Goal: Transaction & Acquisition: Purchase product/service

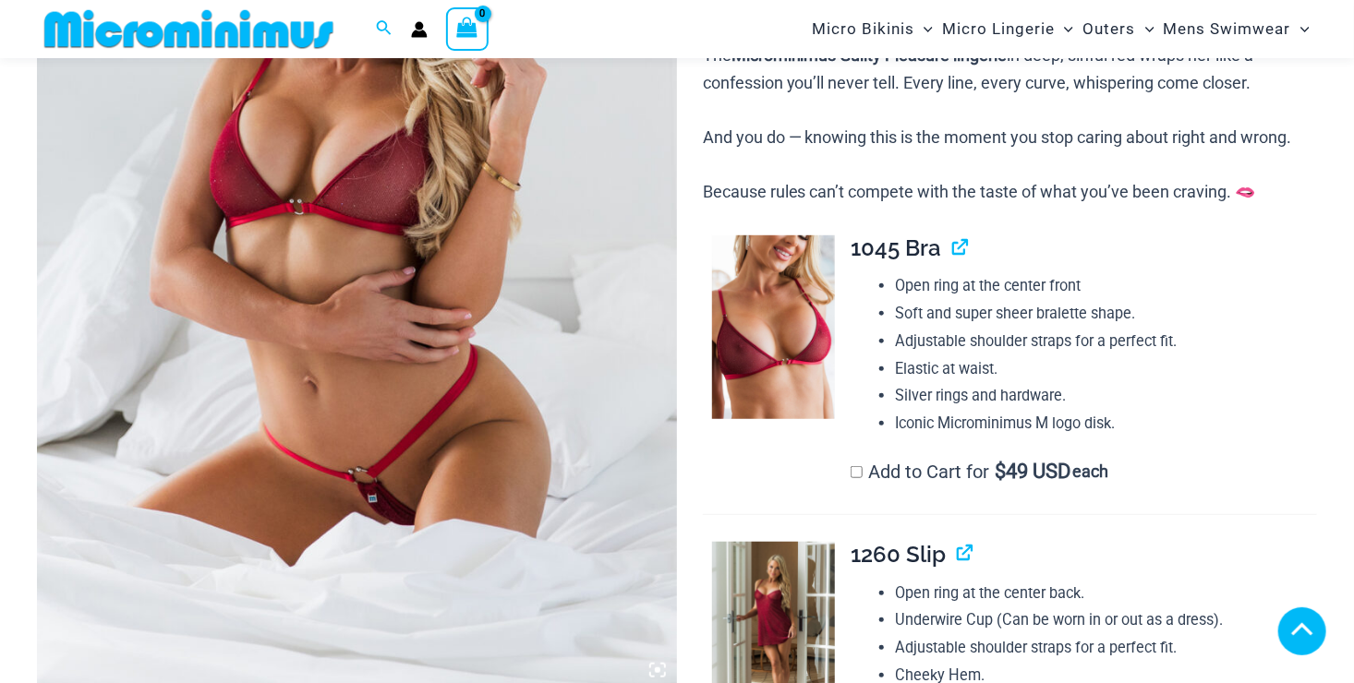
scroll to position [746, 0]
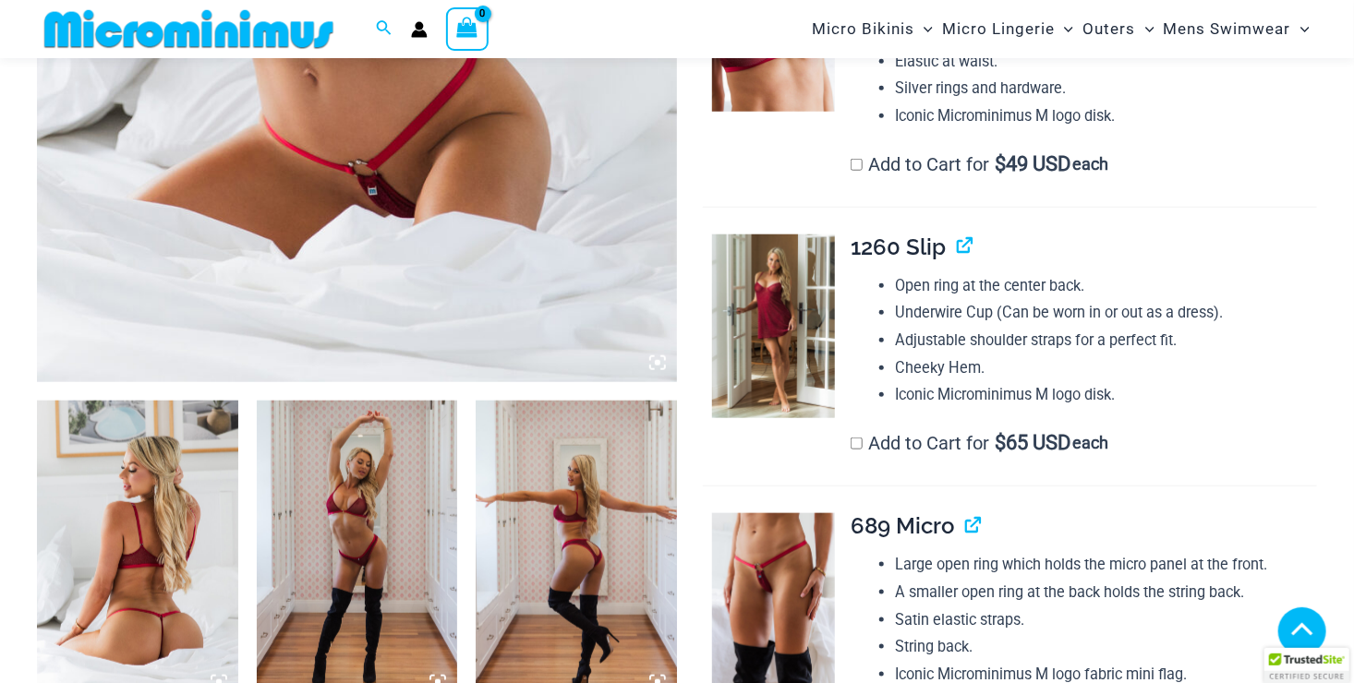
click at [195, 523] on img at bounding box center [137, 551] width 201 height 301
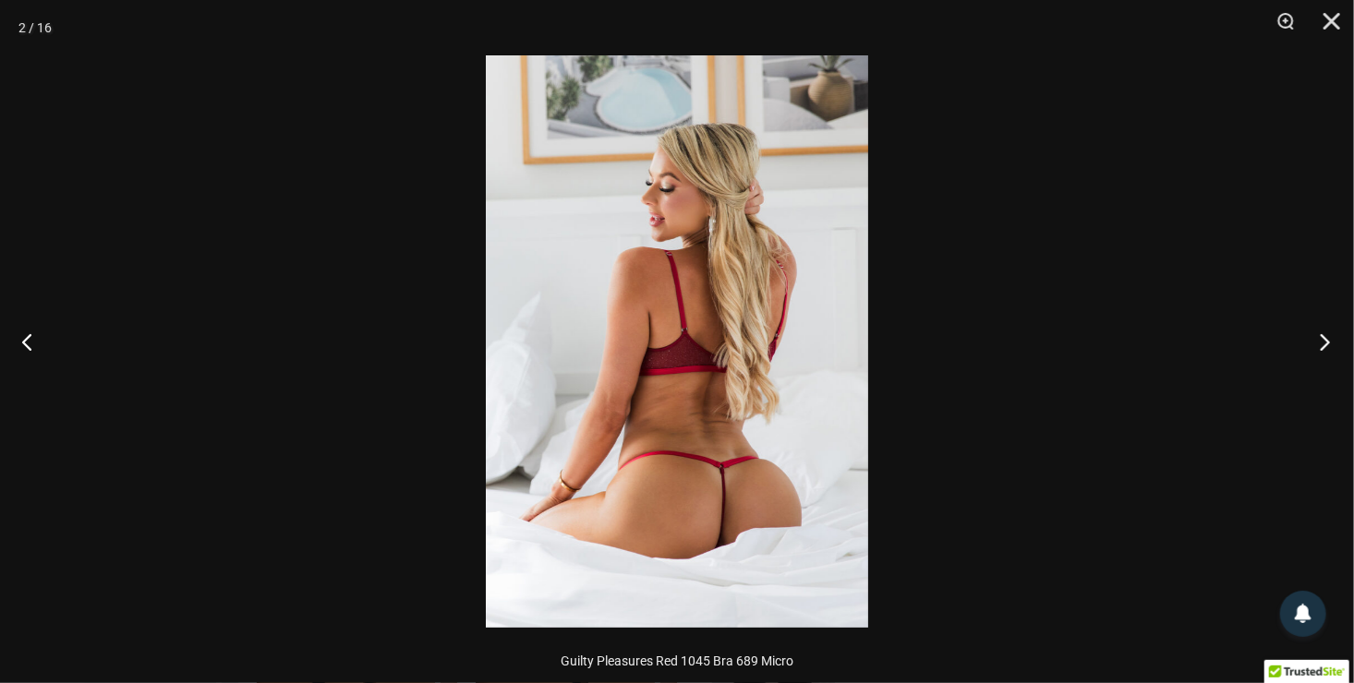
click at [1322, 345] on button "Next" at bounding box center [1319, 342] width 69 height 92
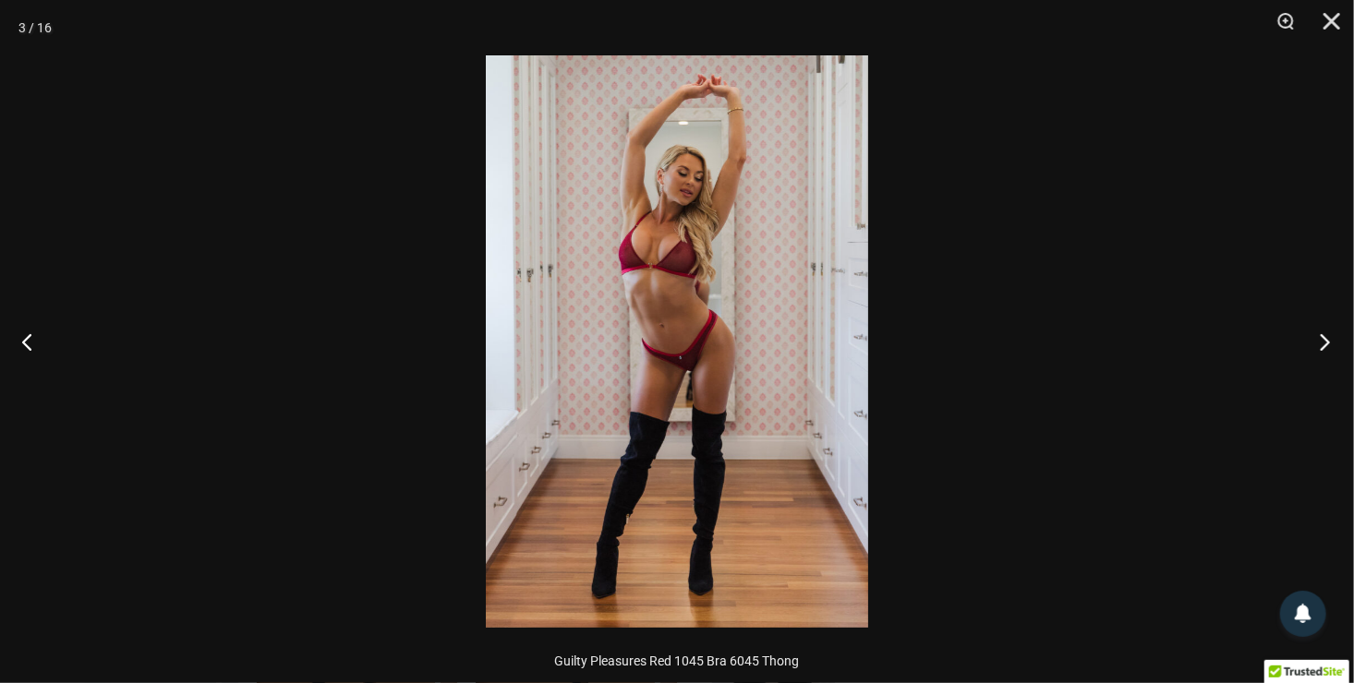
click at [1322, 345] on button "Next" at bounding box center [1319, 342] width 69 height 92
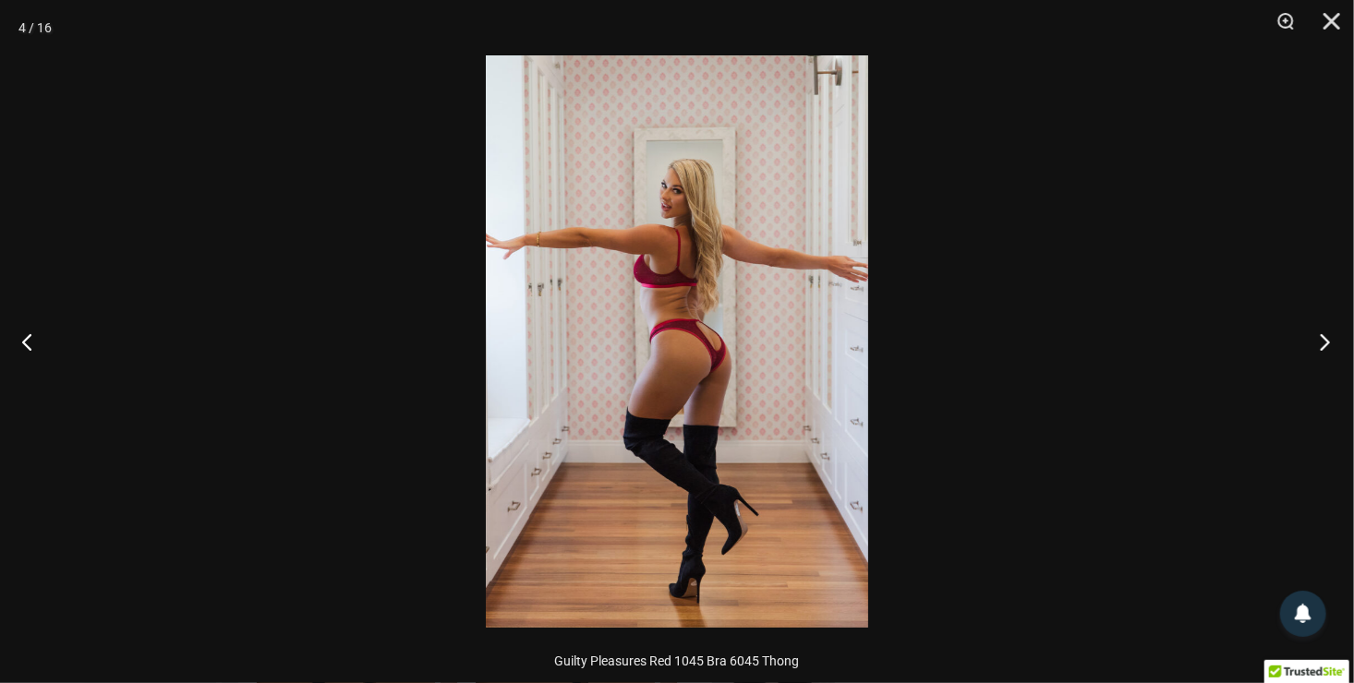
click at [1322, 345] on button "Next" at bounding box center [1319, 342] width 69 height 92
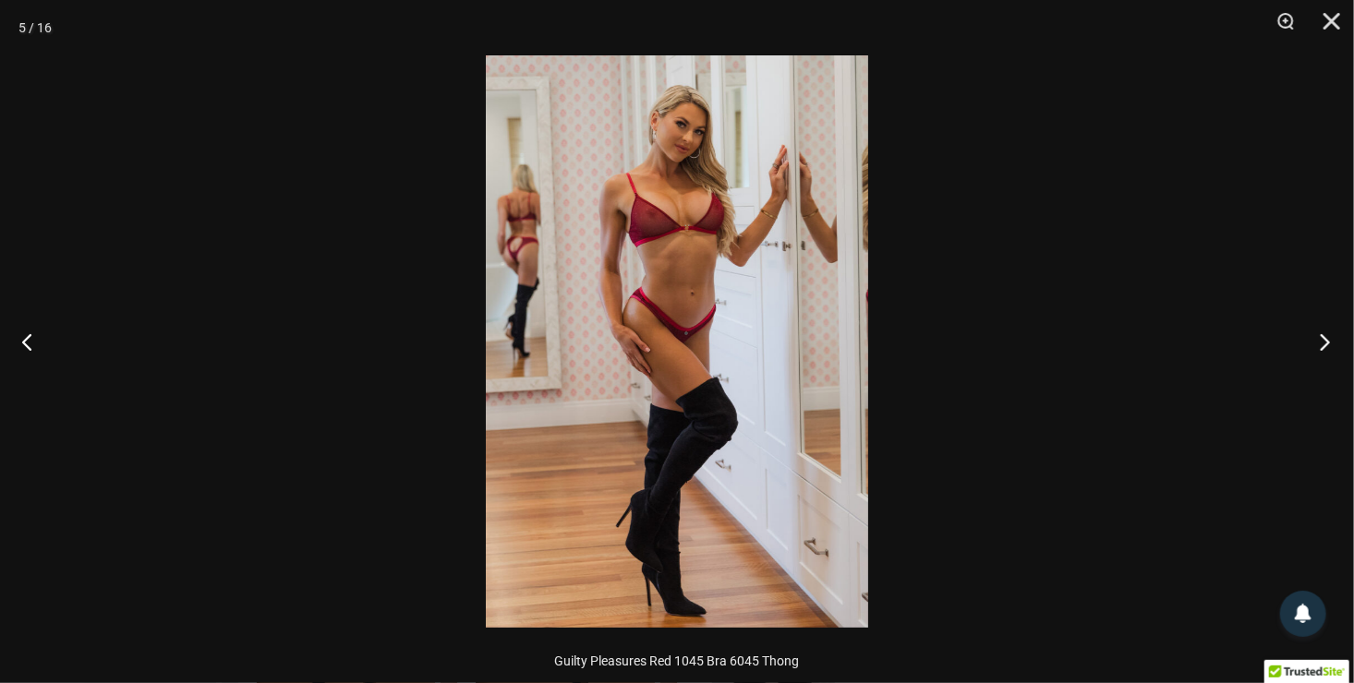
click at [1322, 345] on button "Next" at bounding box center [1319, 342] width 69 height 92
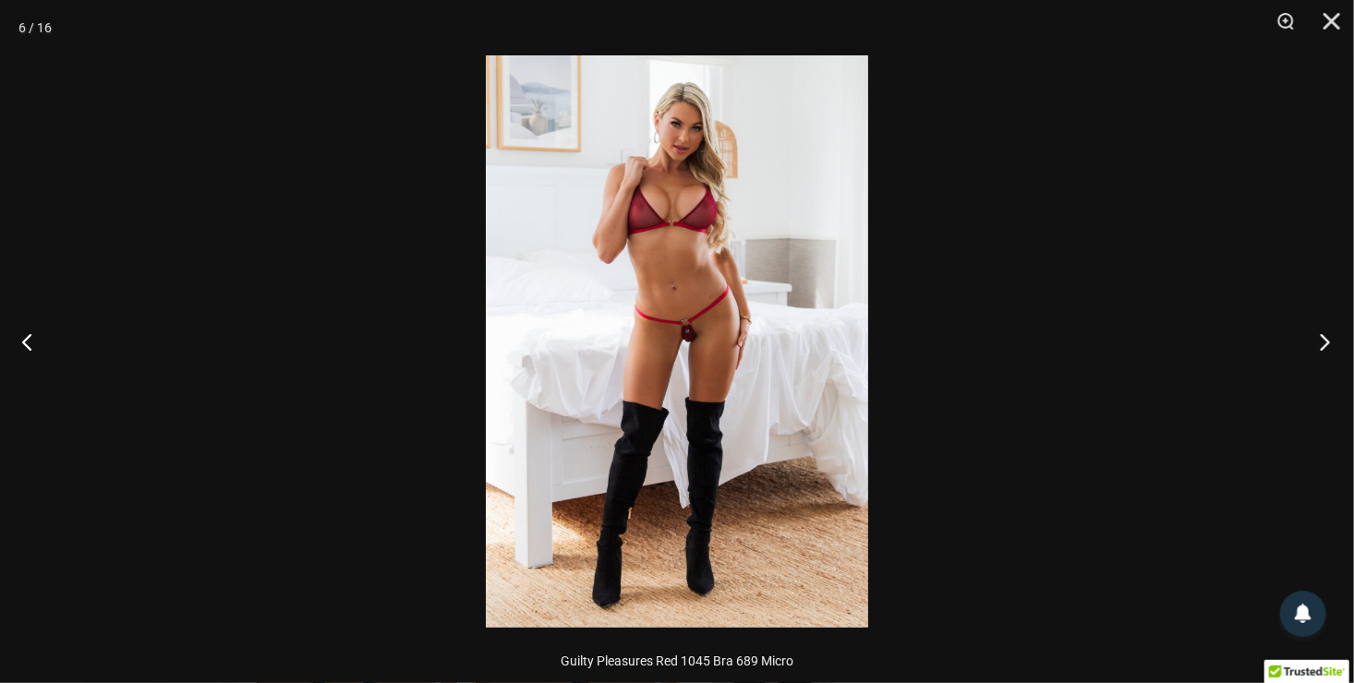
click at [1322, 345] on button "Next" at bounding box center [1319, 342] width 69 height 92
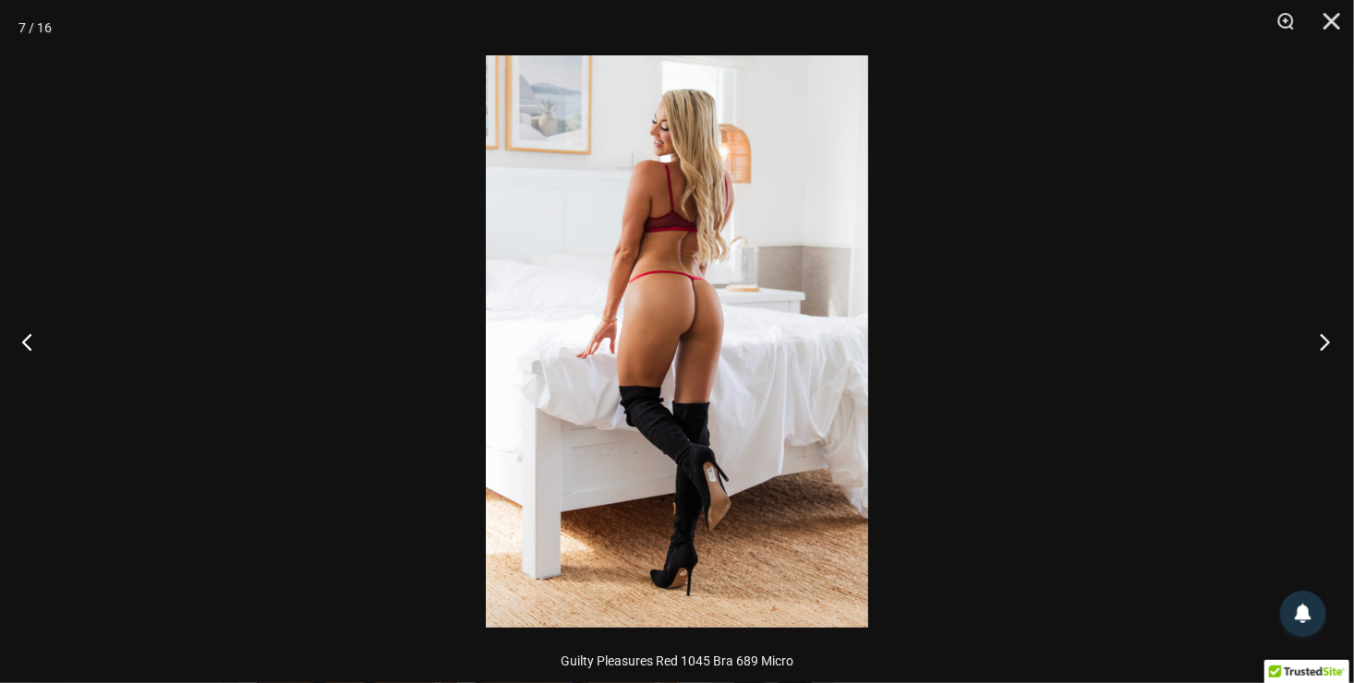
click at [1322, 345] on button "Next" at bounding box center [1319, 342] width 69 height 92
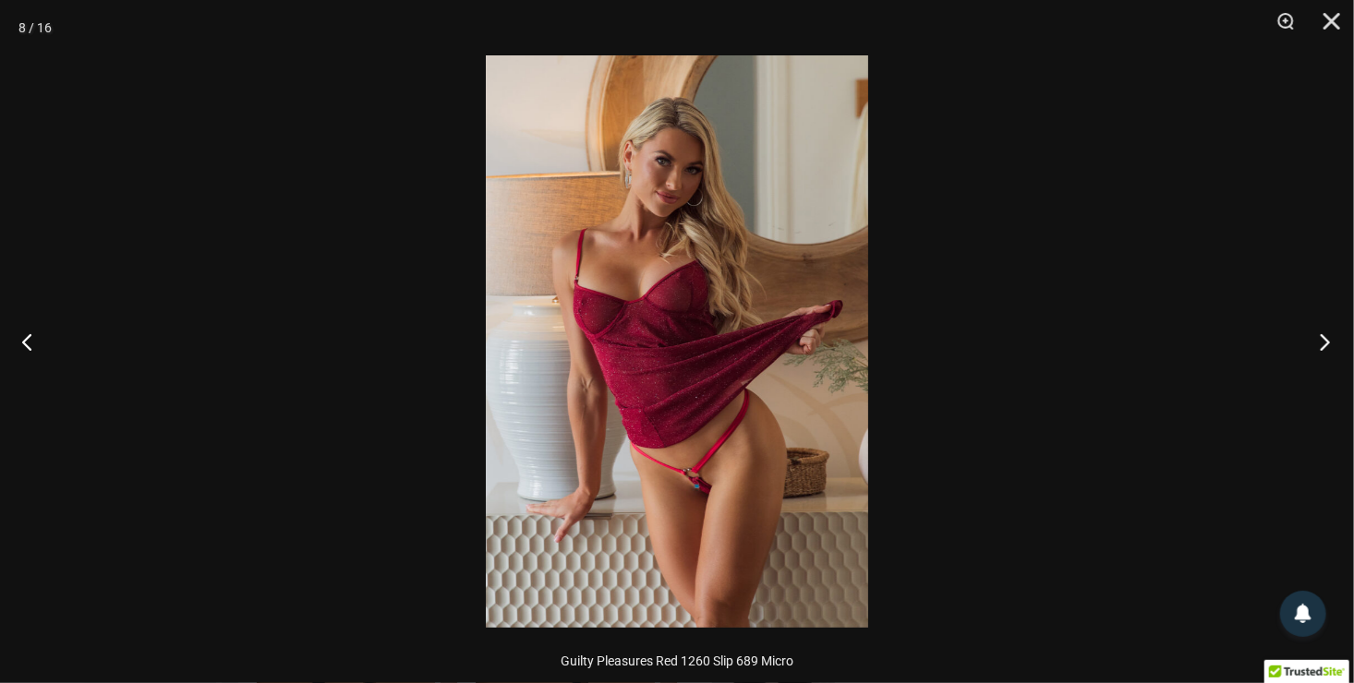
click at [1322, 345] on button "Next" at bounding box center [1319, 342] width 69 height 92
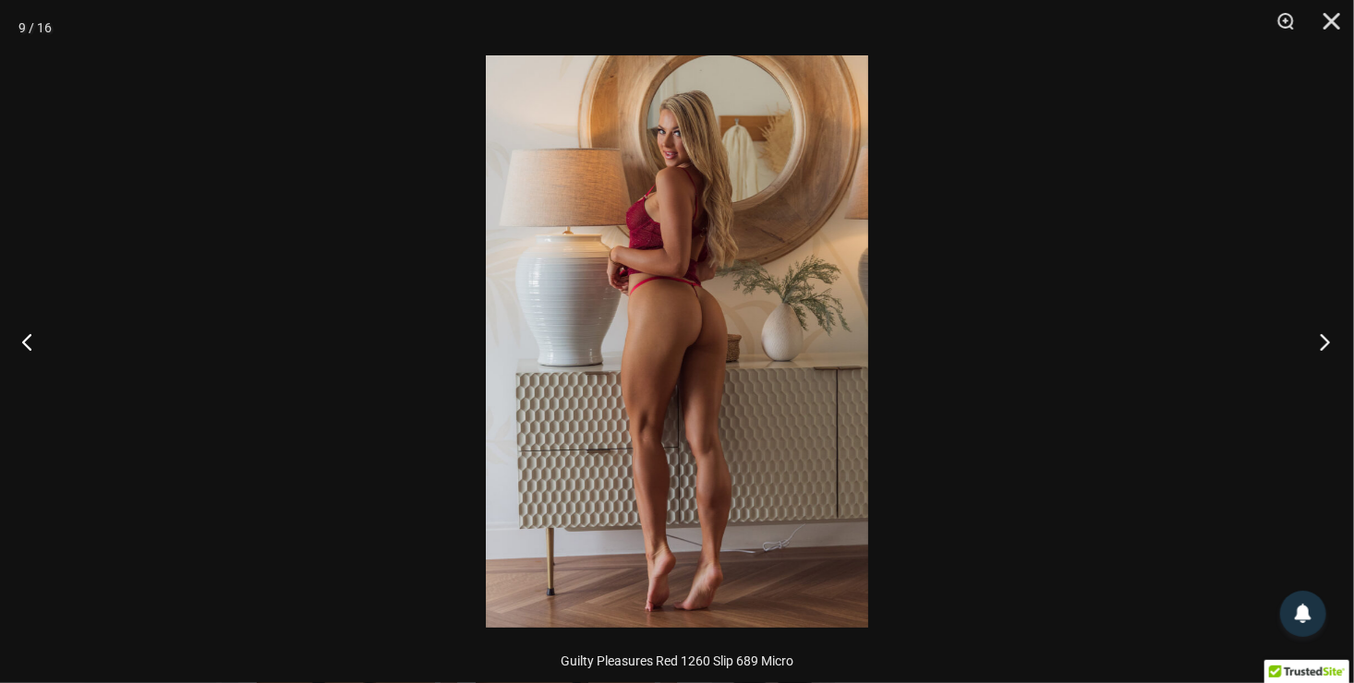
click at [1322, 345] on button "Next" at bounding box center [1319, 342] width 69 height 92
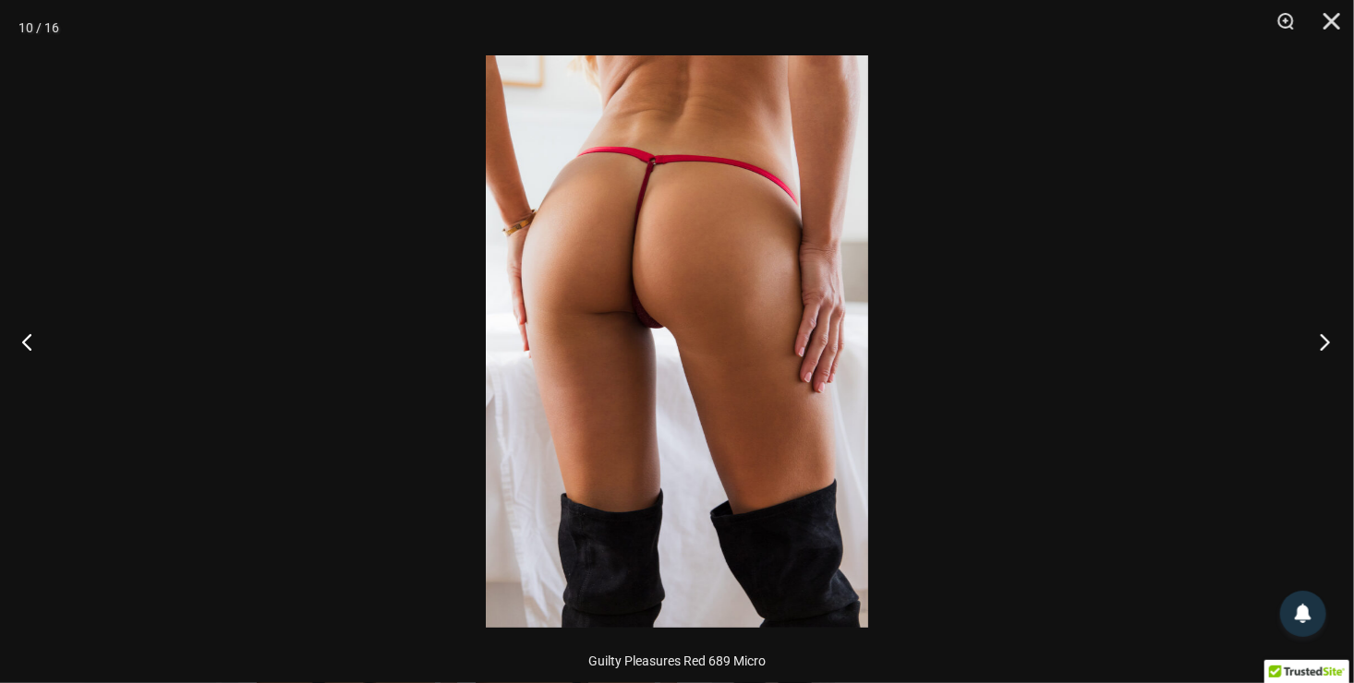
click at [1322, 345] on button "Next" at bounding box center [1319, 342] width 69 height 92
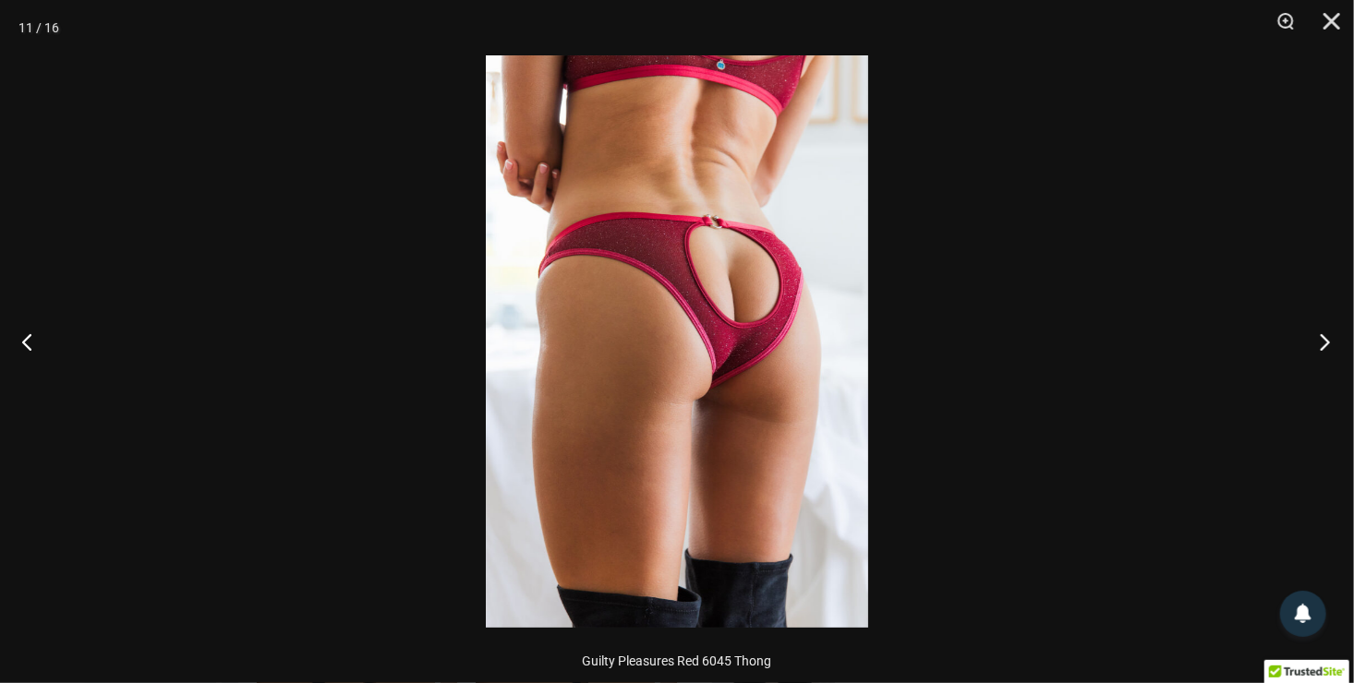
click at [1322, 345] on button "Next" at bounding box center [1319, 342] width 69 height 92
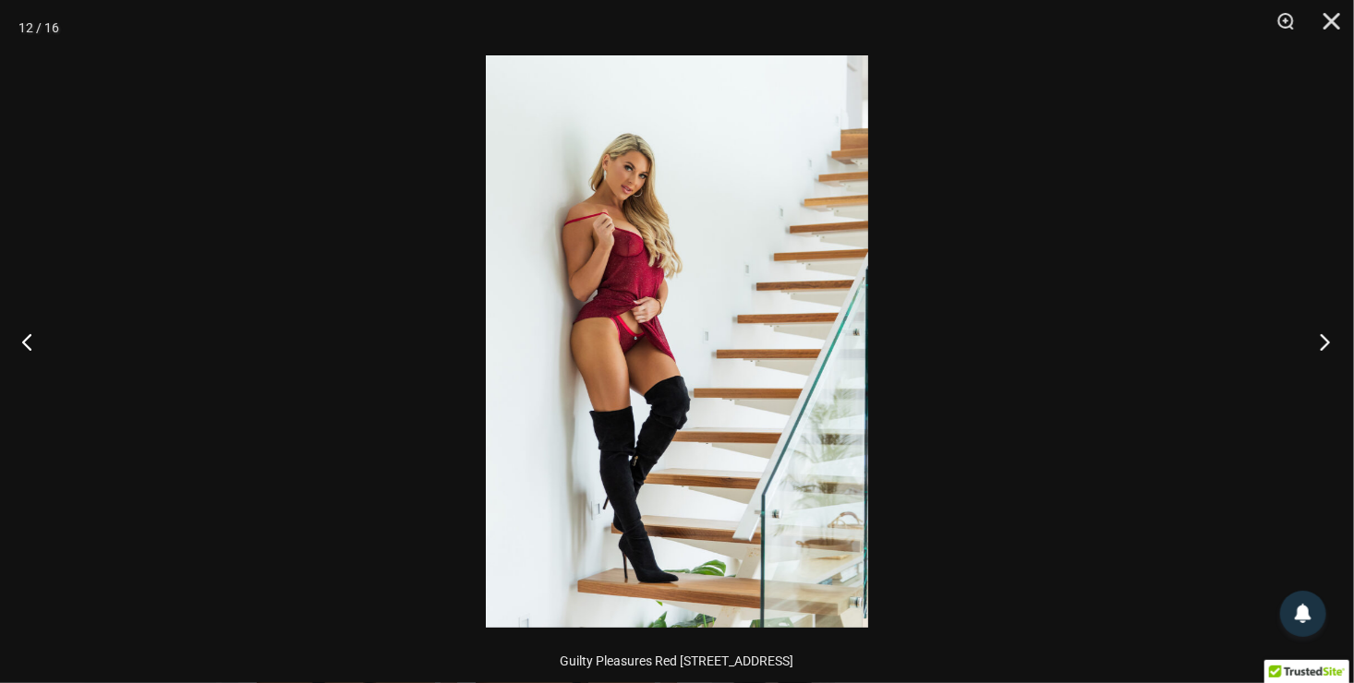
click at [1322, 345] on button "Next" at bounding box center [1319, 342] width 69 height 92
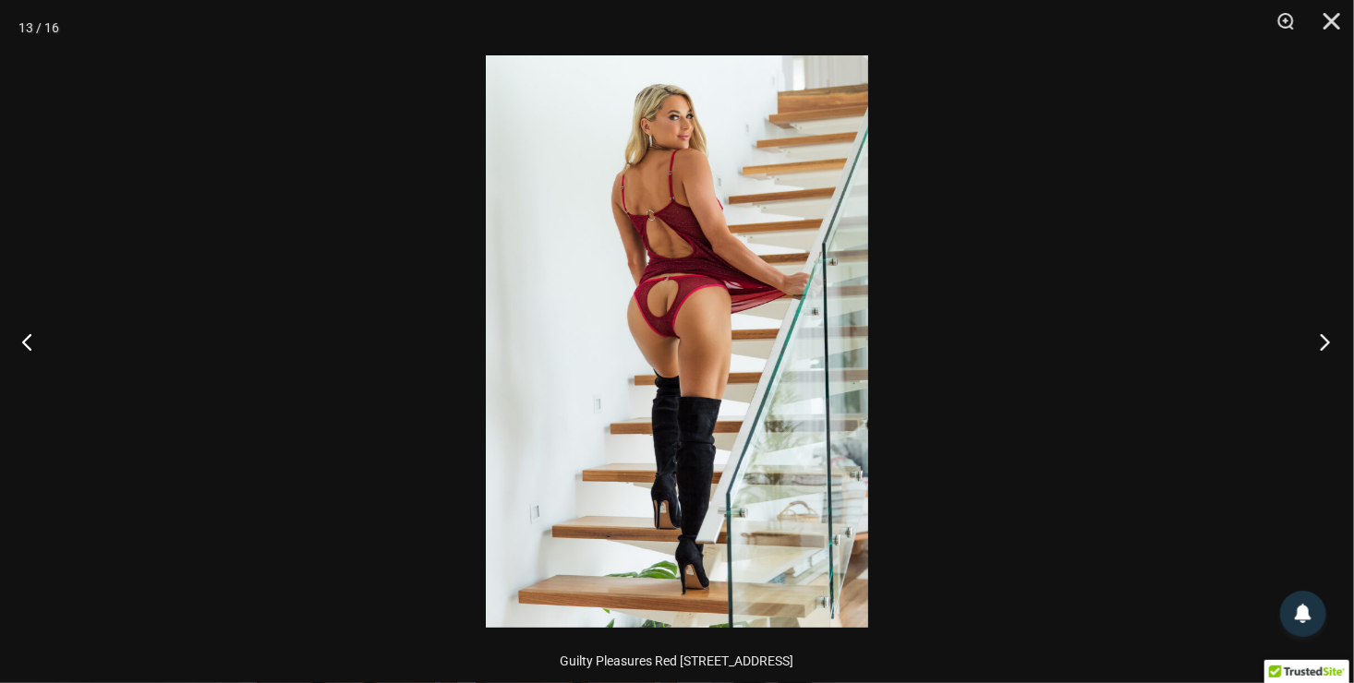
click at [1322, 345] on button "Next" at bounding box center [1319, 342] width 69 height 92
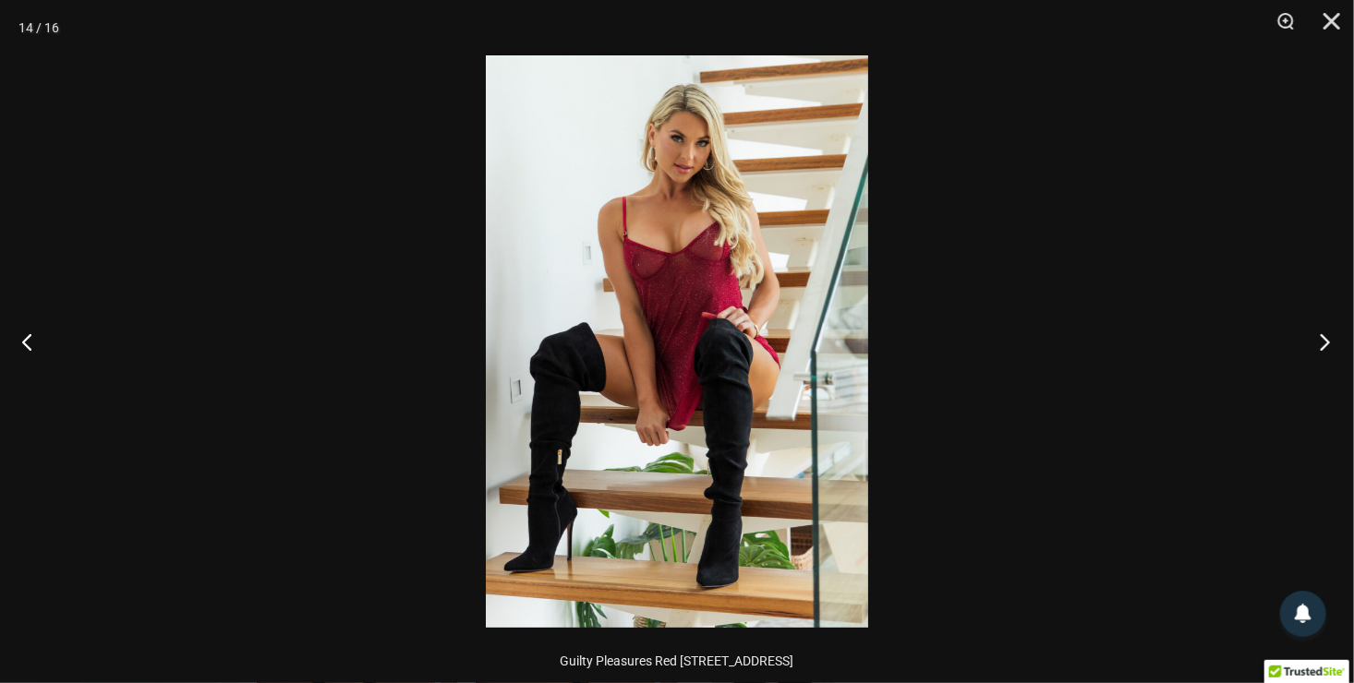
click at [1322, 345] on button "Next" at bounding box center [1319, 342] width 69 height 92
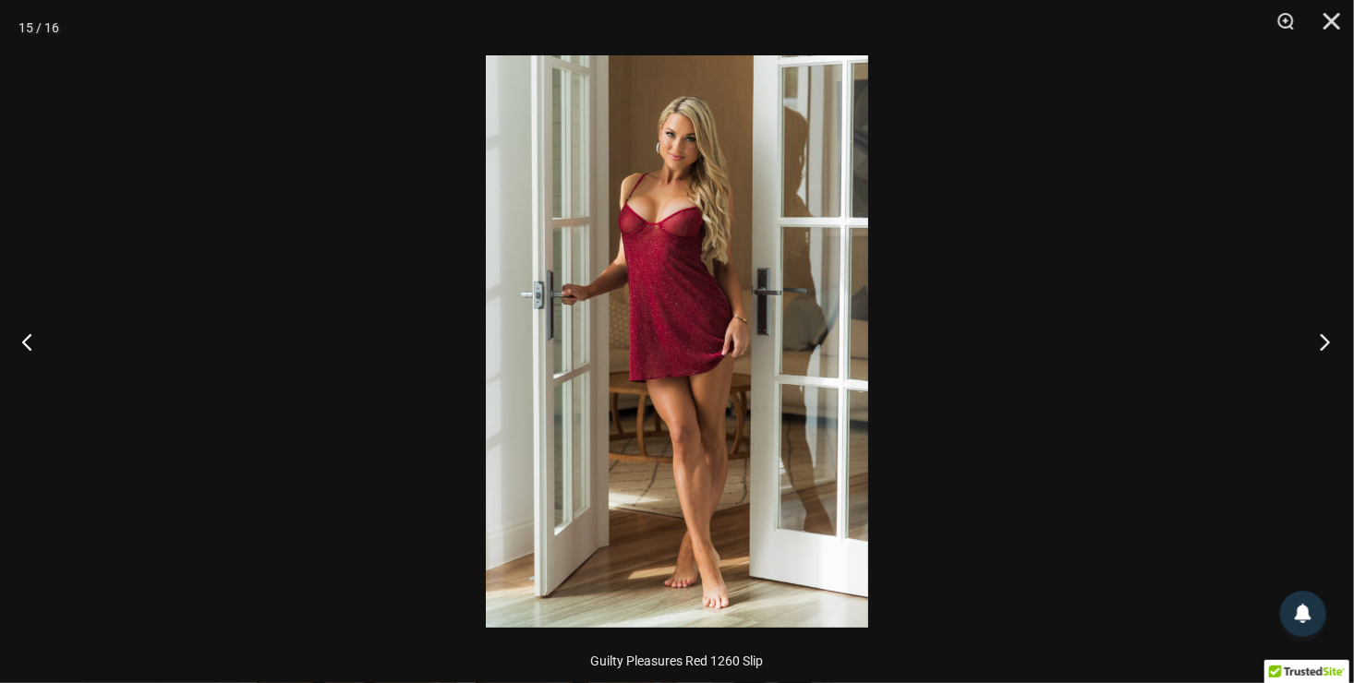
click at [1322, 345] on button "Next" at bounding box center [1319, 342] width 69 height 92
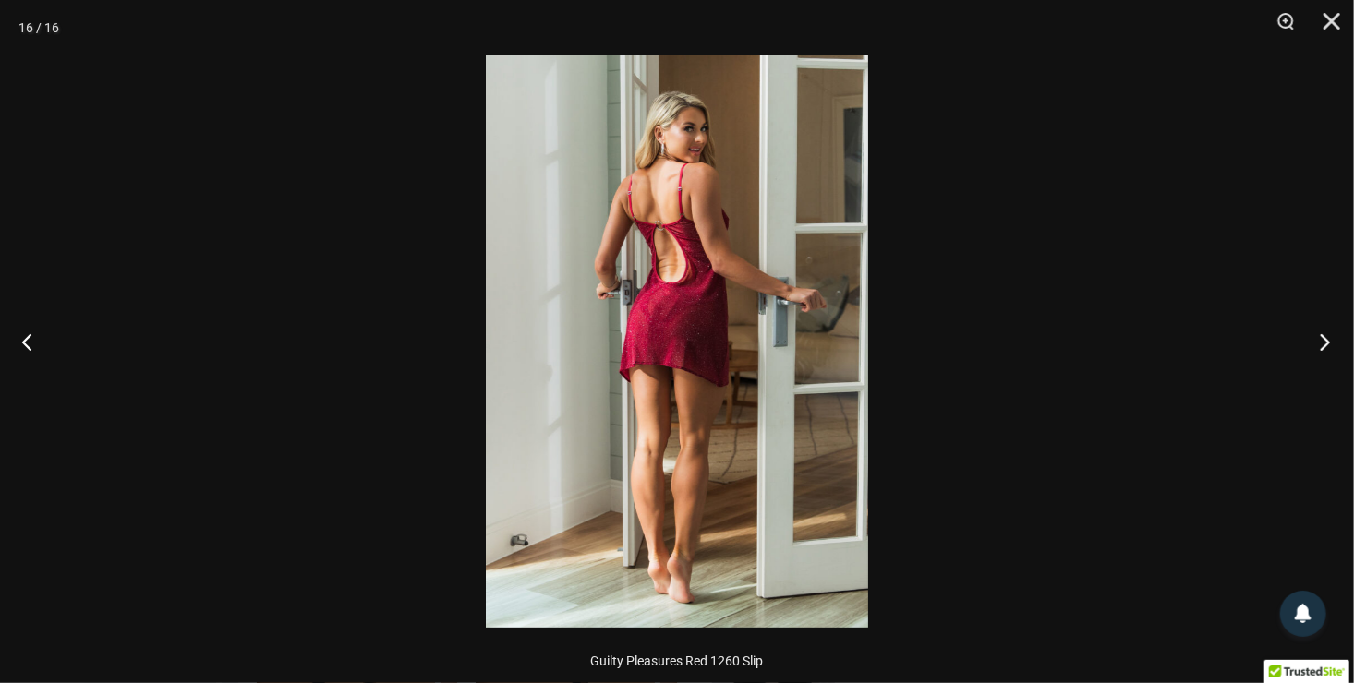
click at [1322, 345] on button "Next" at bounding box center [1319, 342] width 69 height 92
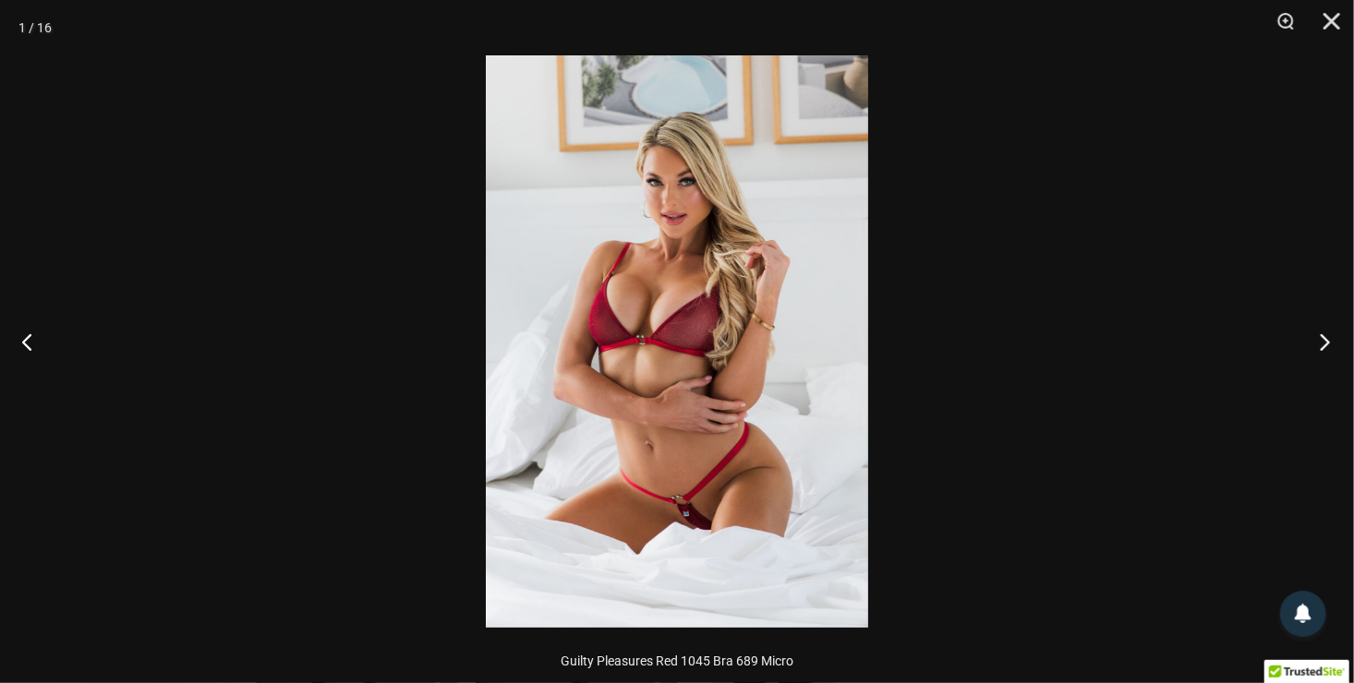
click at [1322, 345] on button "Next" at bounding box center [1319, 342] width 69 height 92
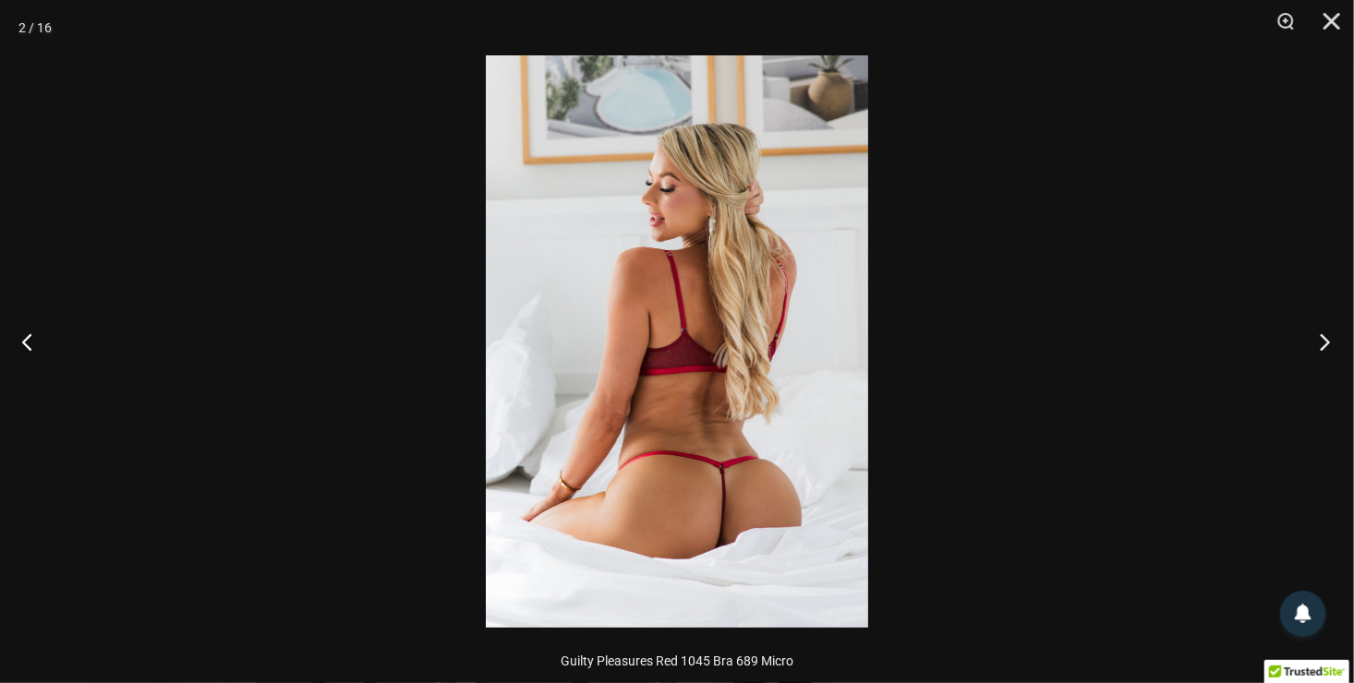
click at [1322, 345] on button "Next" at bounding box center [1319, 342] width 69 height 92
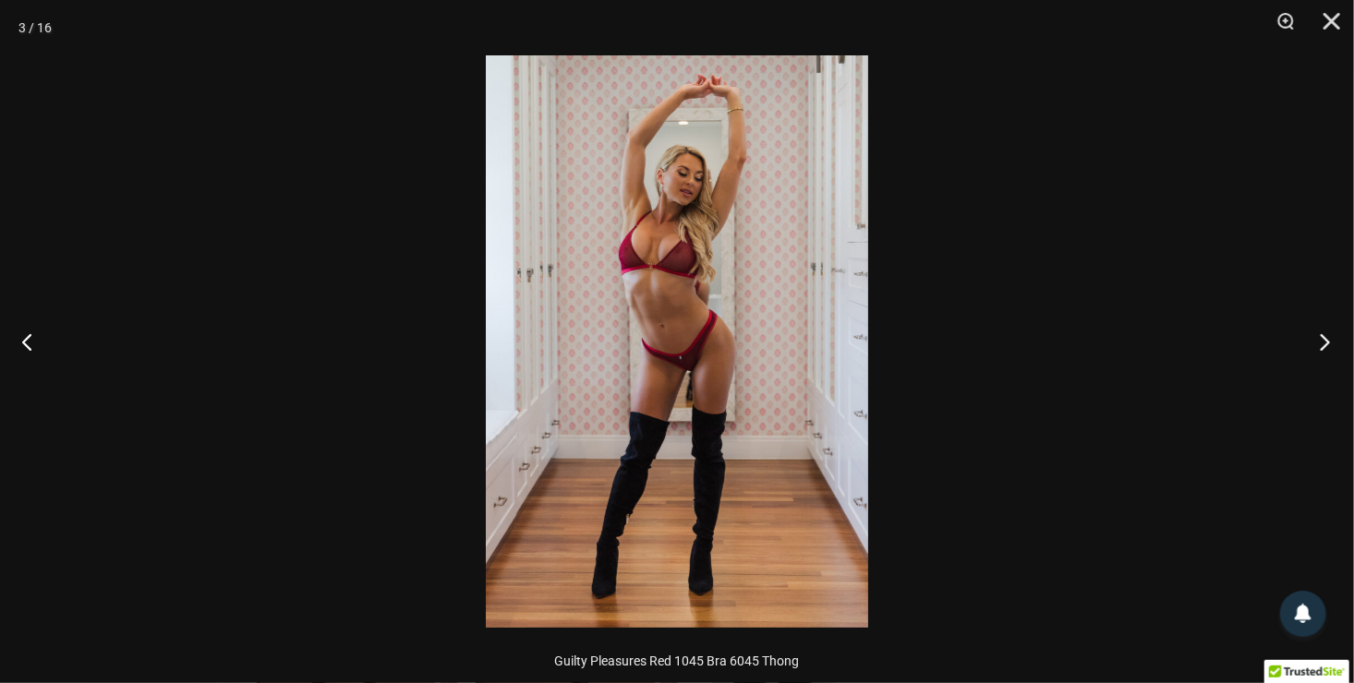
click at [1322, 345] on button "Next" at bounding box center [1319, 342] width 69 height 92
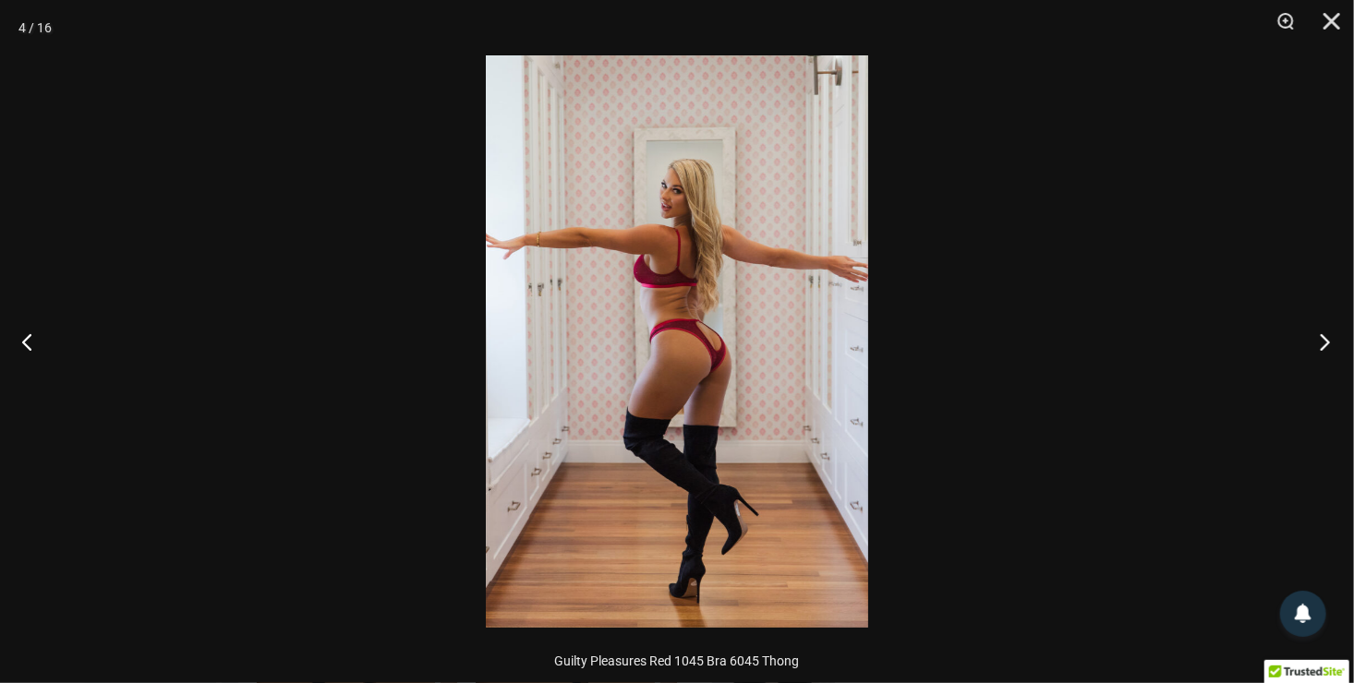
click at [1322, 345] on button "Next" at bounding box center [1319, 342] width 69 height 92
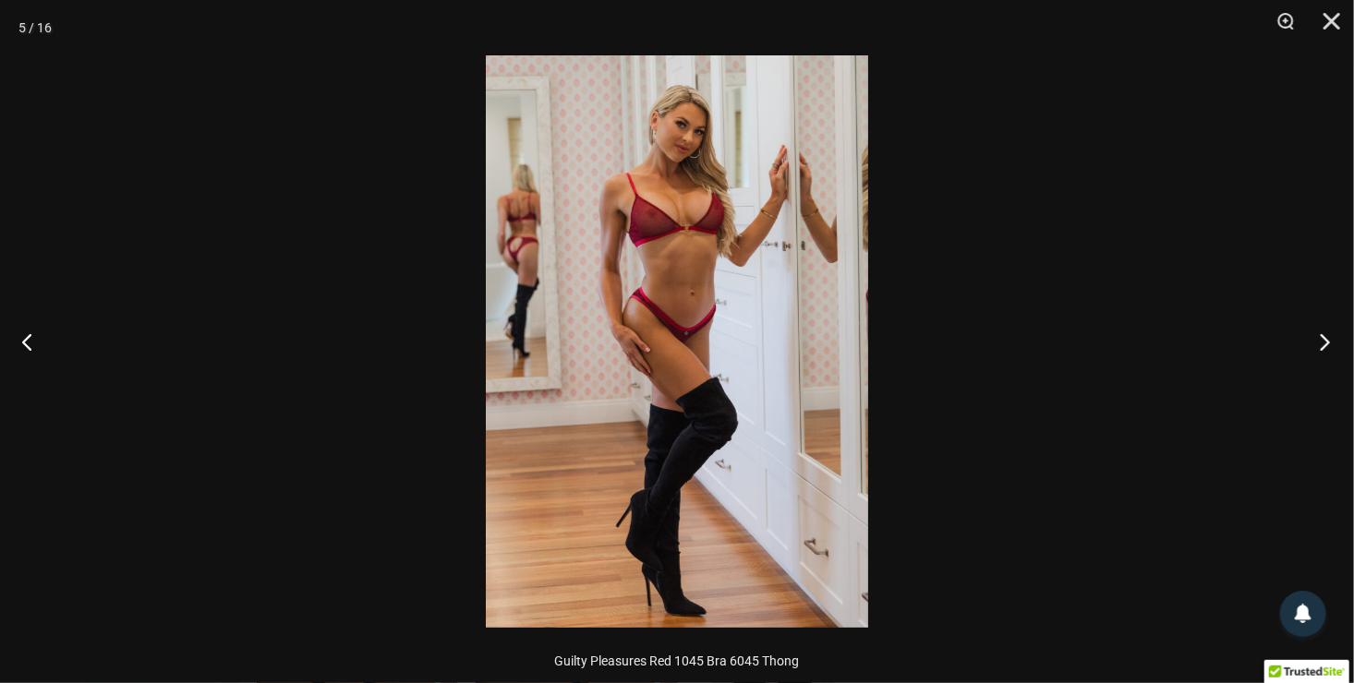
click at [1322, 345] on button "Next" at bounding box center [1319, 342] width 69 height 92
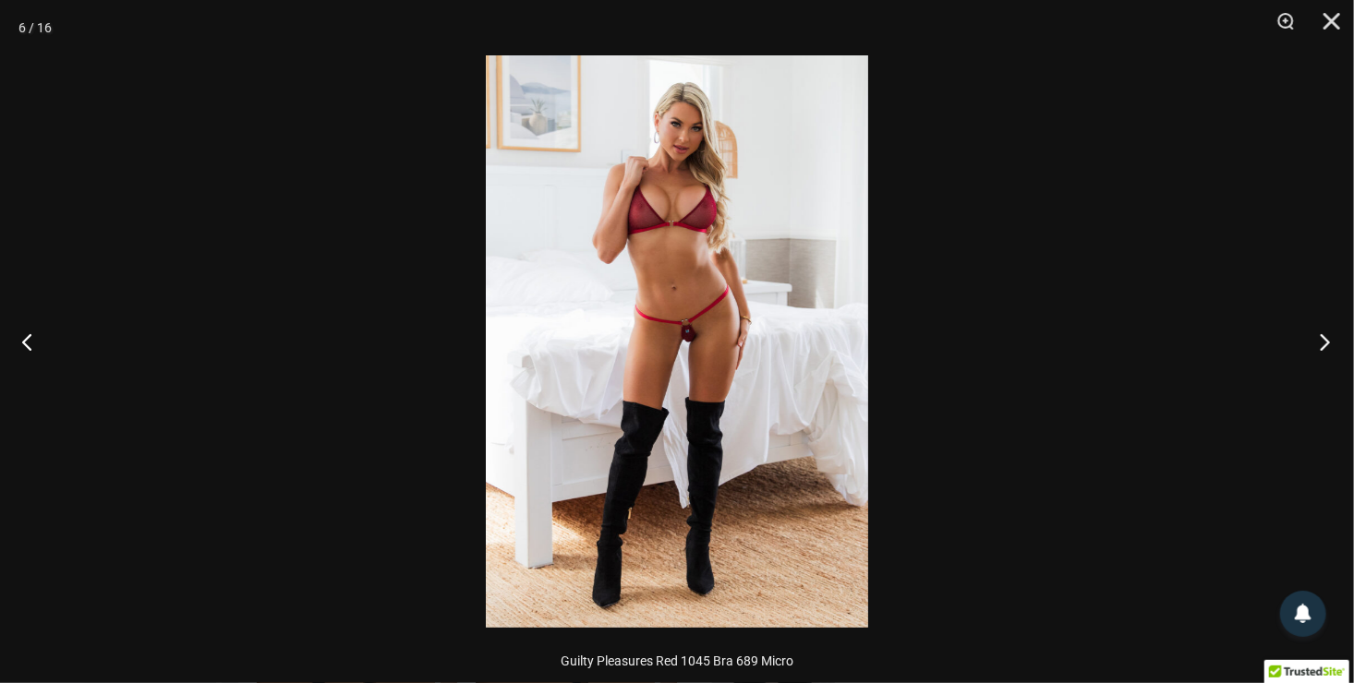
click at [1322, 345] on button "Next" at bounding box center [1319, 342] width 69 height 92
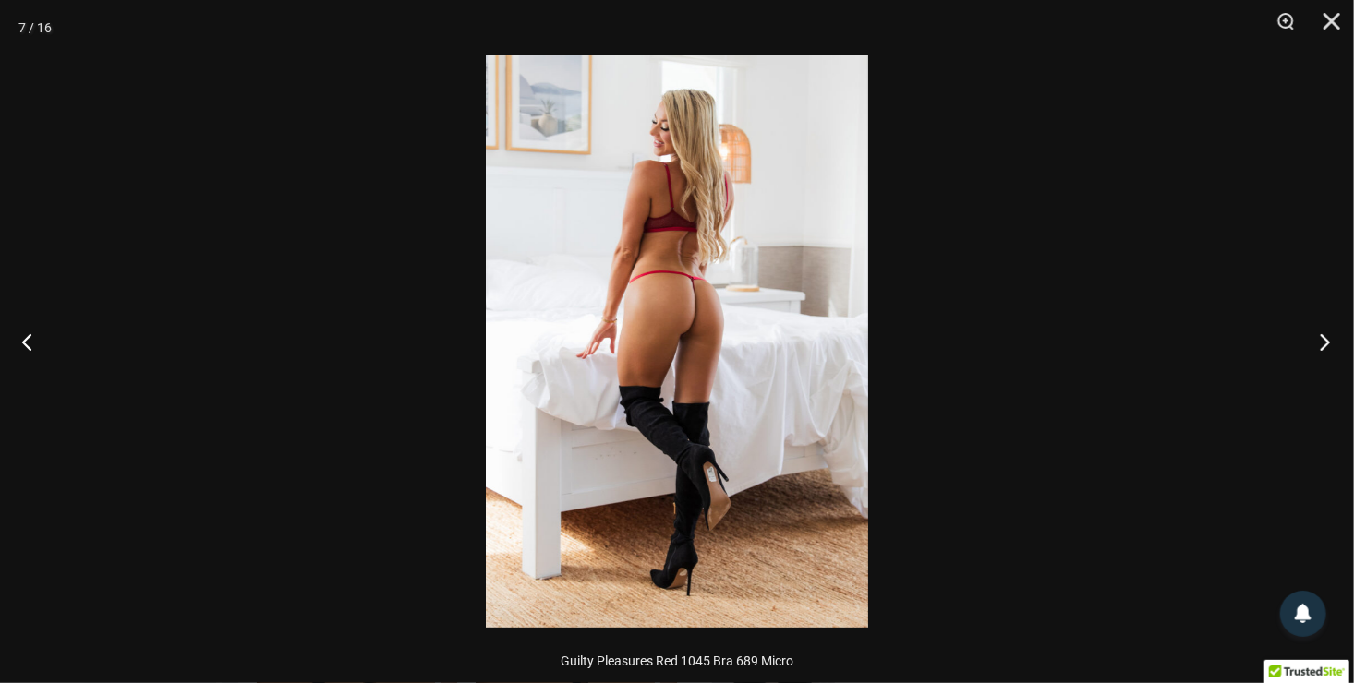
click at [1322, 345] on button "Next" at bounding box center [1319, 342] width 69 height 92
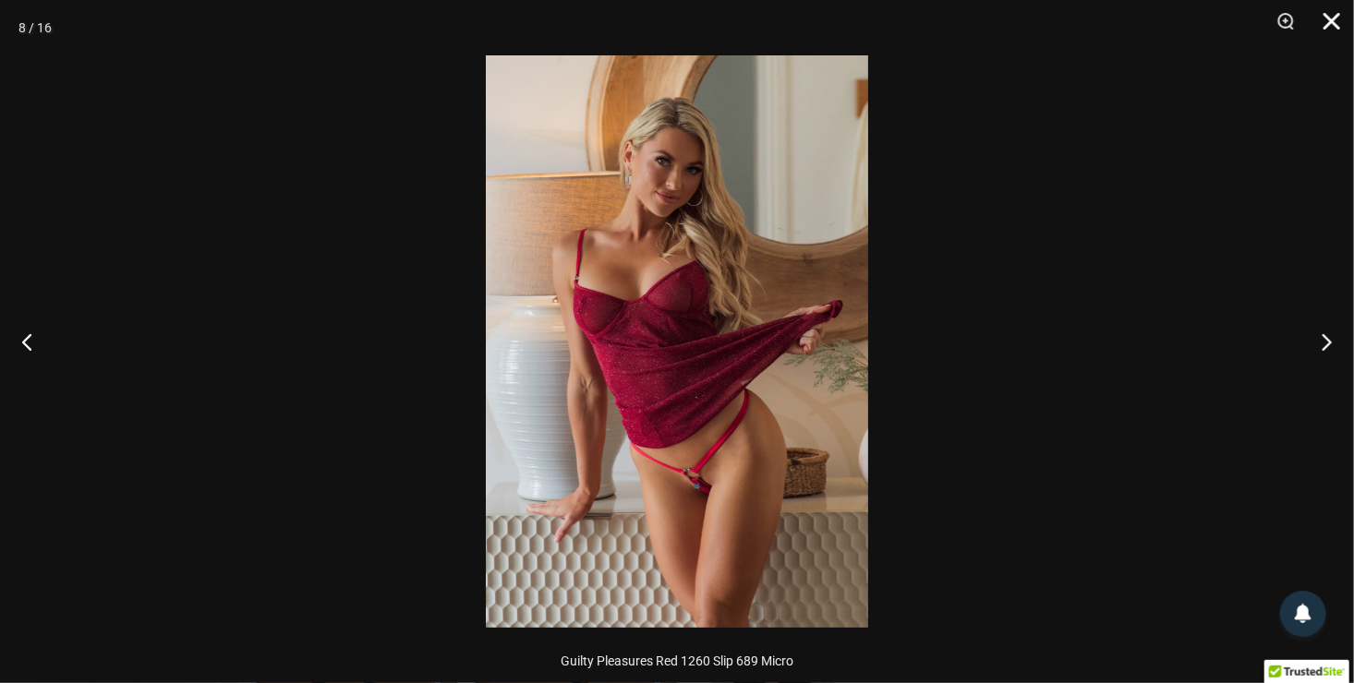
click at [1334, 14] on button "Close" at bounding box center [1325, 27] width 46 height 55
